Goal: Information Seeking & Learning: Learn about a topic

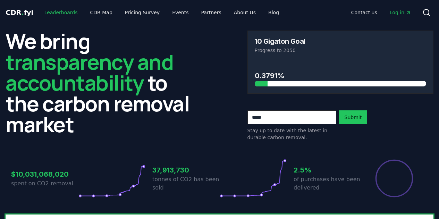
click at [56, 14] on link "Leaderboards" at bounding box center [61, 12] width 44 height 12
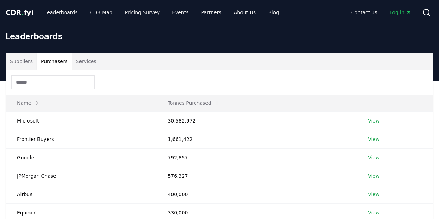
click at [50, 59] on button "Purchasers" at bounding box center [54, 61] width 35 height 17
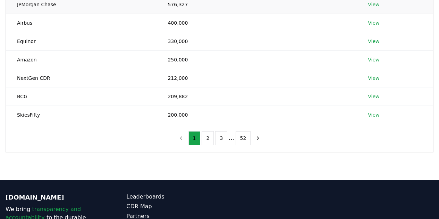
scroll to position [173, 0]
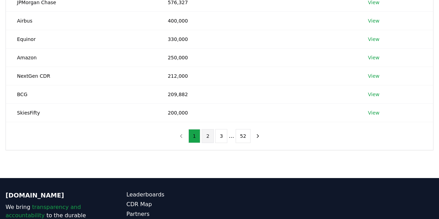
click at [207, 137] on button "2" at bounding box center [208, 136] width 12 height 14
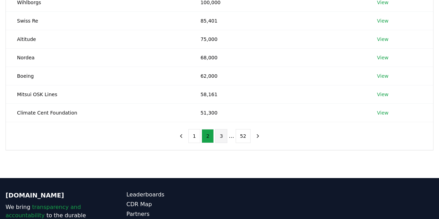
click at [220, 135] on button "3" at bounding box center [221, 136] width 12 height 14
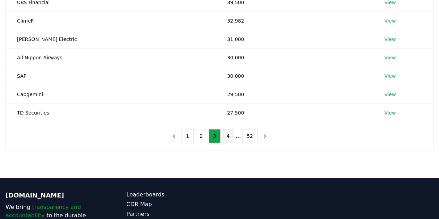
click at [229, 138] on button "4" at bounding box center [228, 136] width 12 height 14
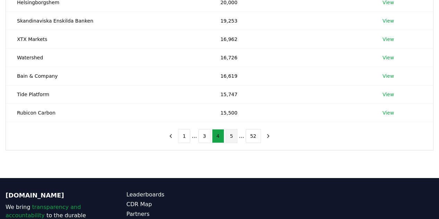
click at [229, 137] on button "5" at bounding box center [231, 136] width 12 height 14
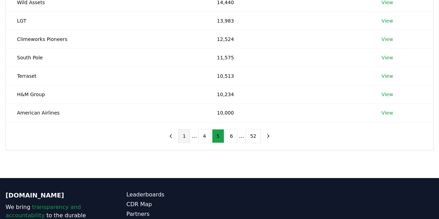
click at [184, 137] on button "1" at bounding box center [184, 136] width 12 height 14
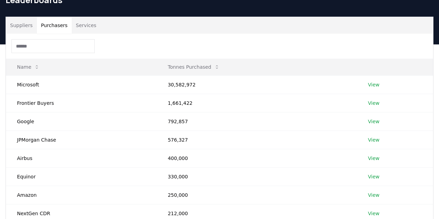
scroll to position [35, 0]
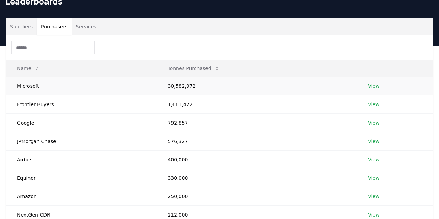
click at [369, 86] on link "View" at bounding box center [373, 86] width 11 height 7
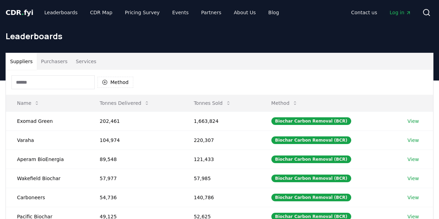
scroll to position [35, 0]
